Goal: Navigation & Orientation: Find specific page/section

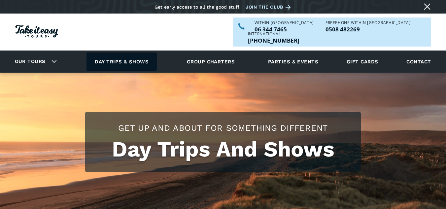
click at [136, 52] on link "Day trips & shows" at bounding box center [121, 61] width 70 height 18
click at [140, 52] on link "Day trips & shows" at bounding box center [121, 61] width 70 height 18
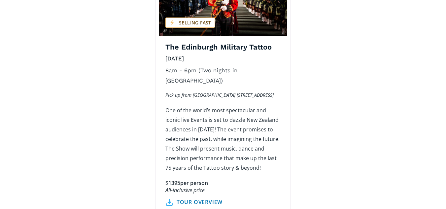
scroll to position [1109, 0]
